Goal: Check status

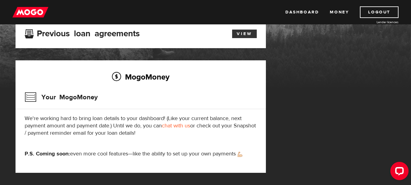
click at [247, 35] on link "View" at bounding box center [244, 34] width 25 height 9
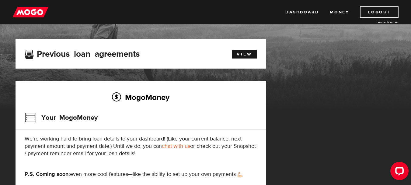
scroll to position [28, 0]
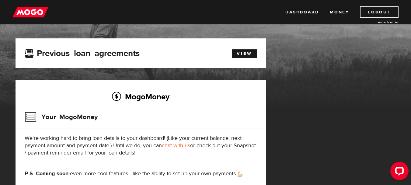
click at [196, 133] on div "MogoMoney Your MogoMoney We're working hard to bring loan details to your dashb…" at bounding box center [141, 136] width 250 height 112
click at [243, 55] on link "View" at bounding box center [244, 53] width 25 height 9
